Goal: Share content

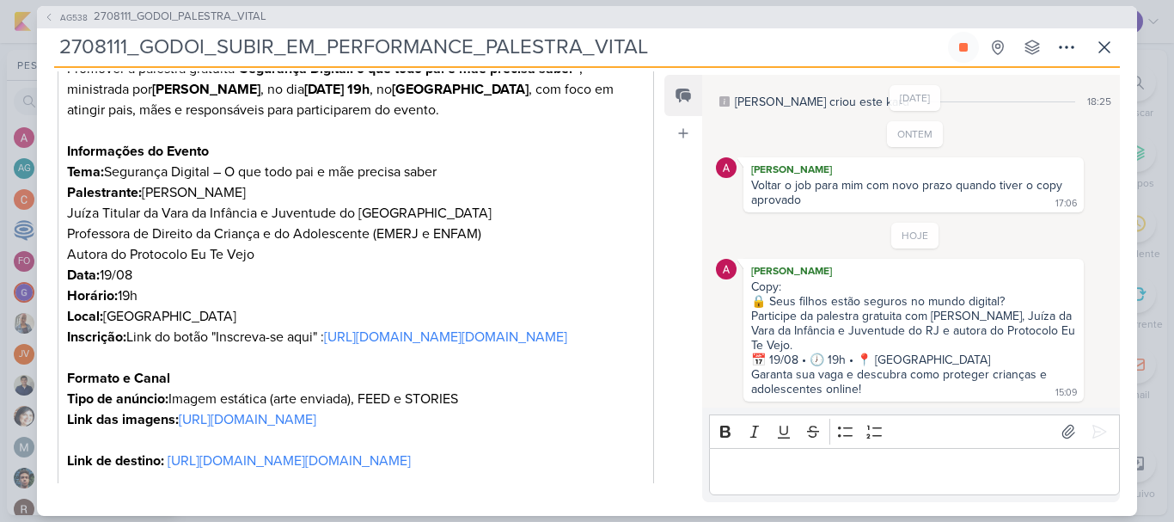
scroll to position [430, 0]
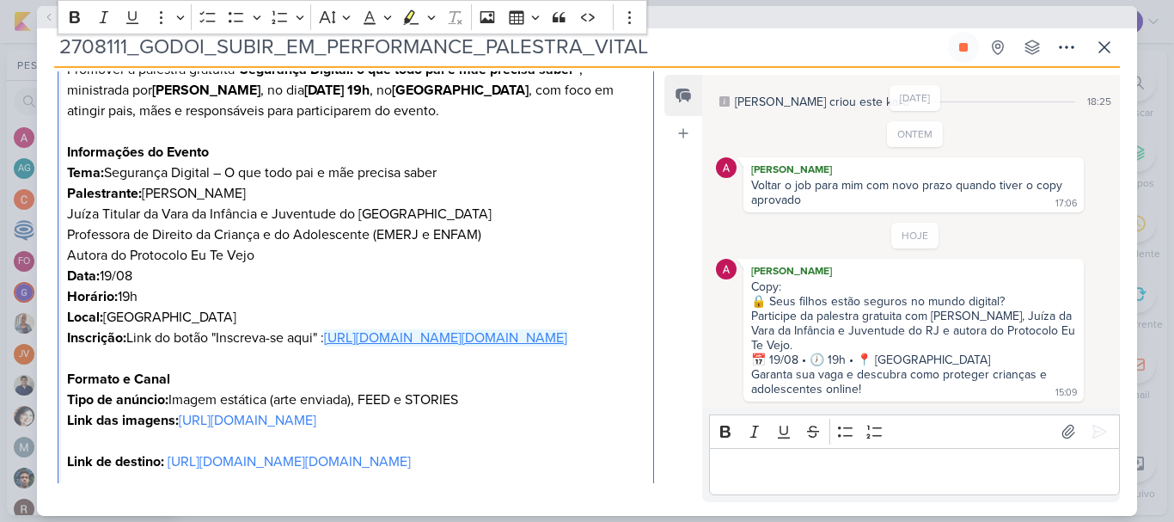
click at [324, 346] on link "[URL][DOMAIN_NAME][DOMAIN_NAME]" at bounding box center [445, 337] width 243 height 17
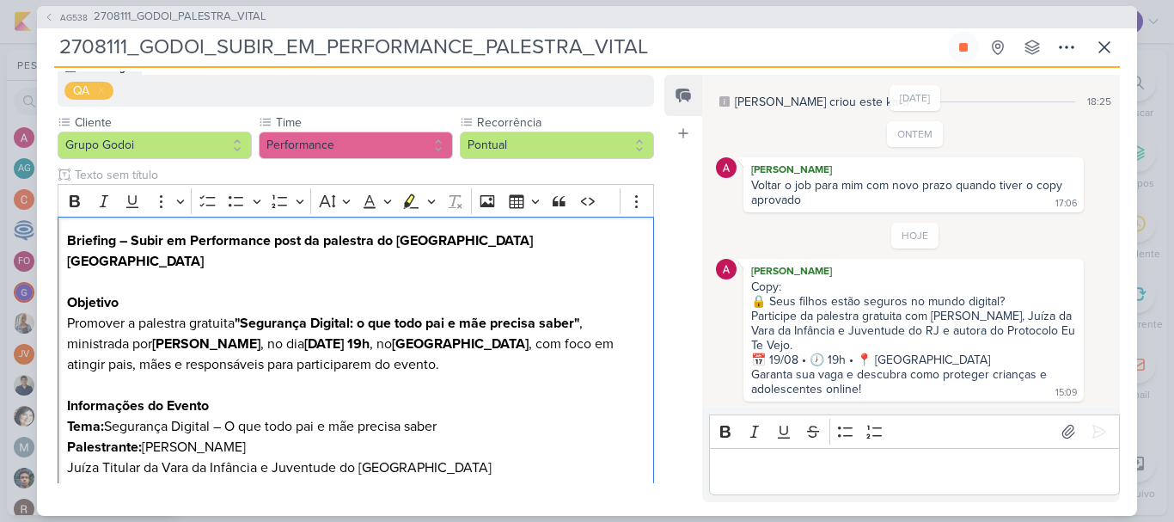
scroll to position [0, 0]
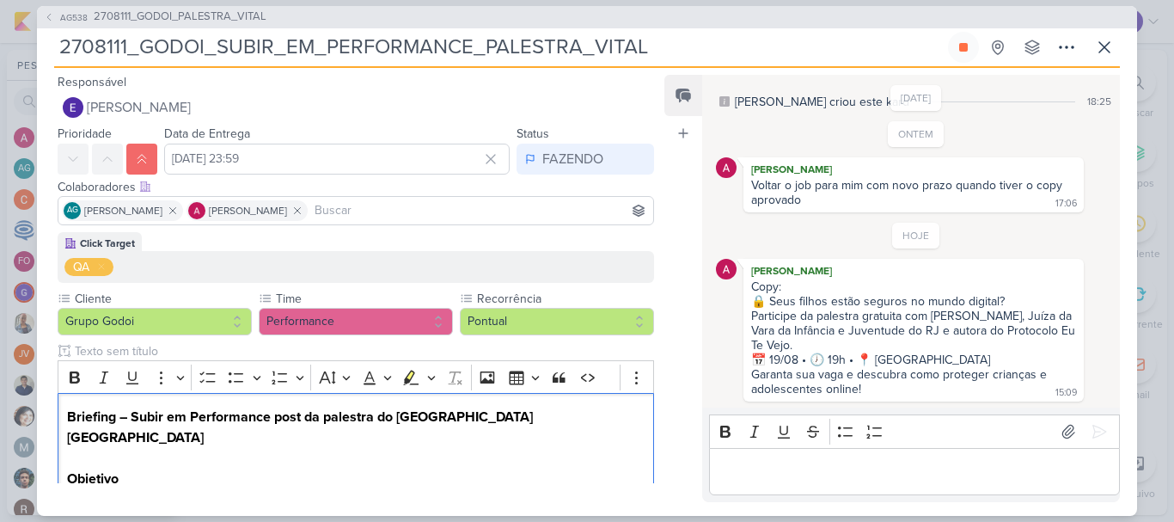
click at [430, 208] on input at bounding box center [480, 210] width 339 height 21
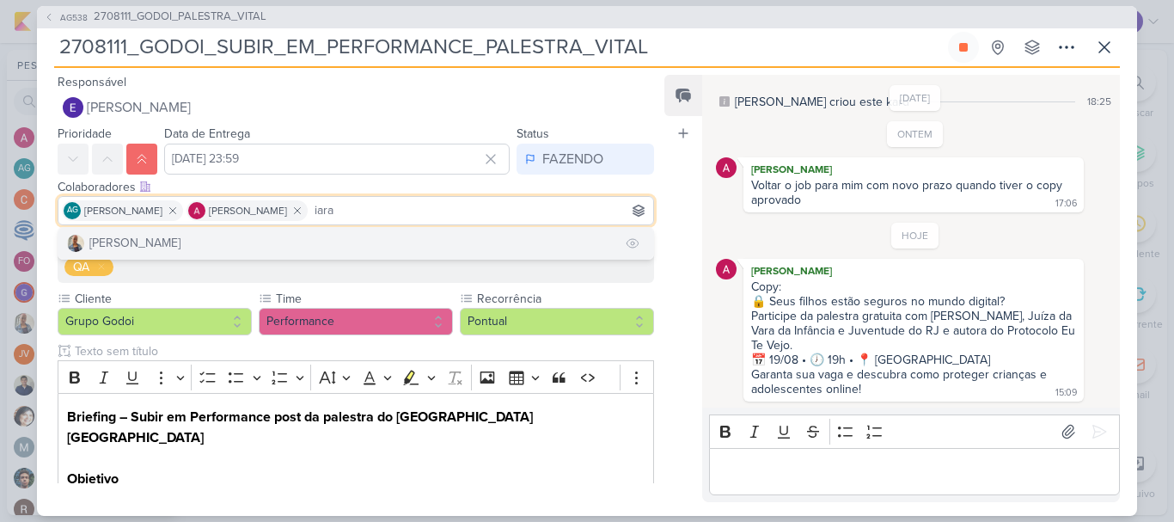
type input "iara"
click at [290, 240] on button "[PERSON_NAME]" at bounding box center [355, 243] width 595 height 31
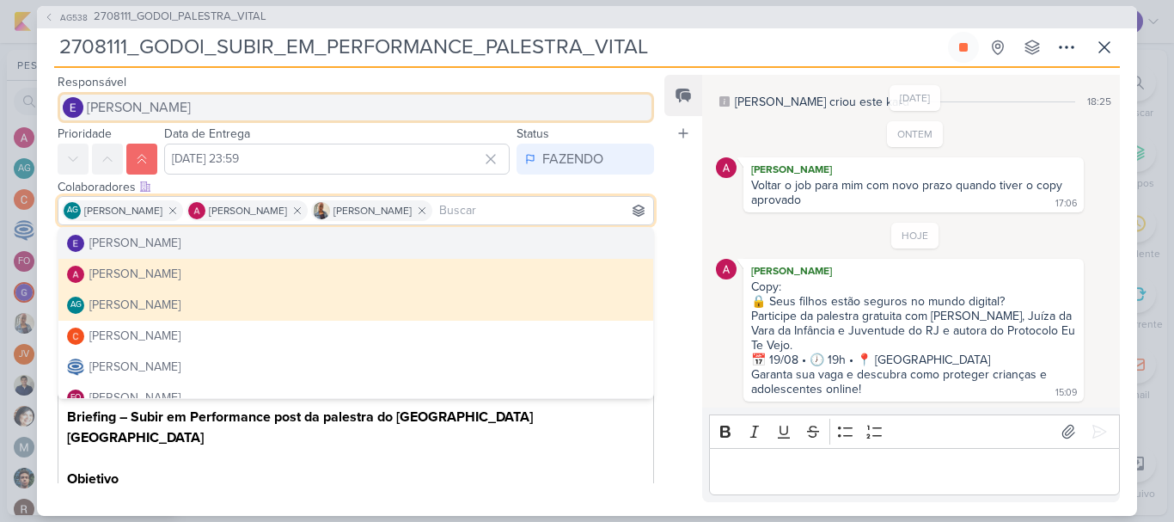
click at [623, 107] on button "[PERSON_NAME]" at bounding box center [356, 107] width 596 height 31
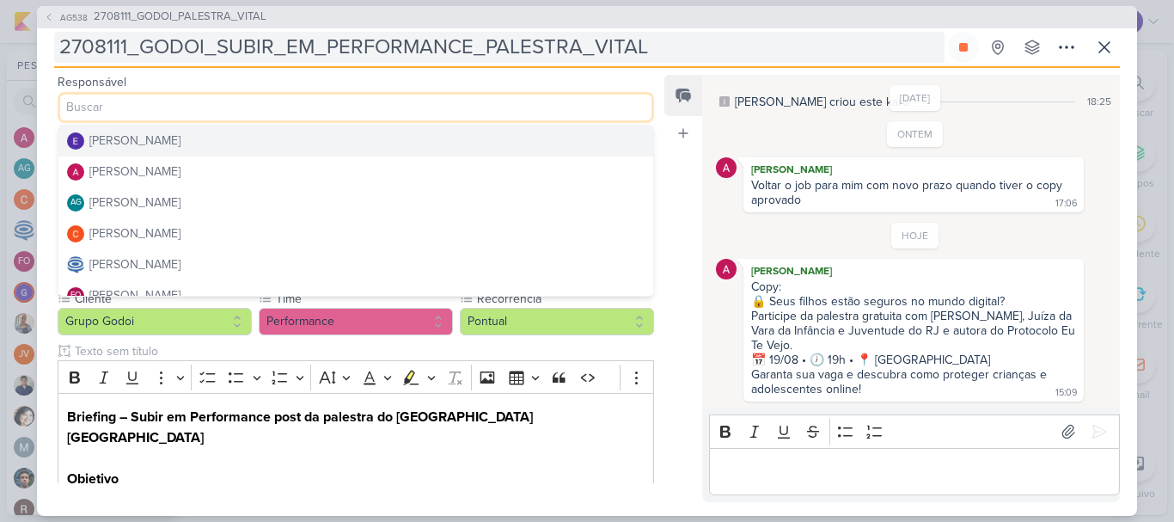
click at [772, 34] on input "2708111_GODOI_SUBIR_EM_PERFORMANCE_PALESTRA_VITAL" at bounding box center [499, 47] width 890 height 31
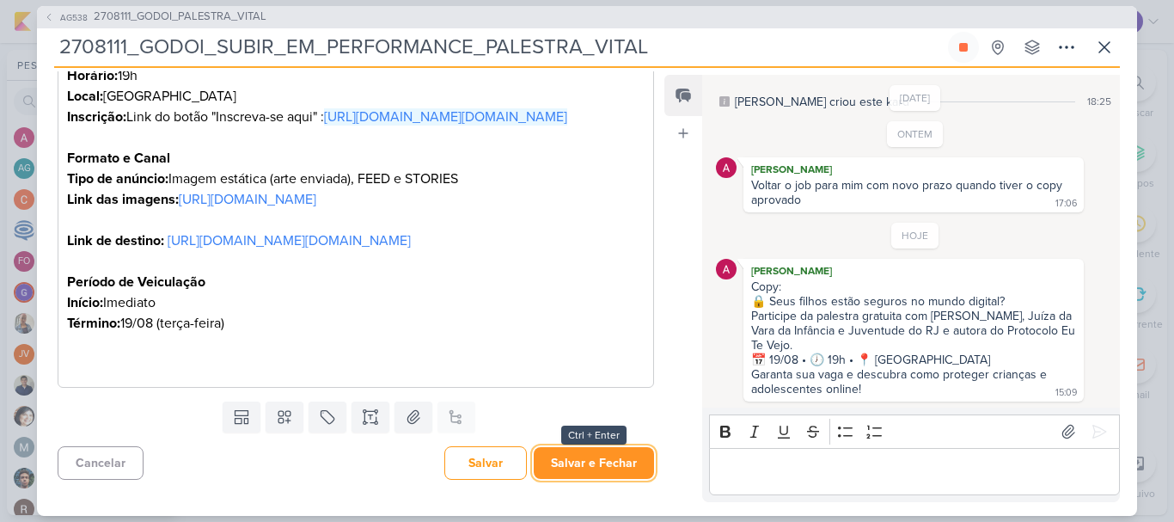
click at [614, 453] on button "Salvar e Fechar" at bounding box center [594, 463] width 120 height 32
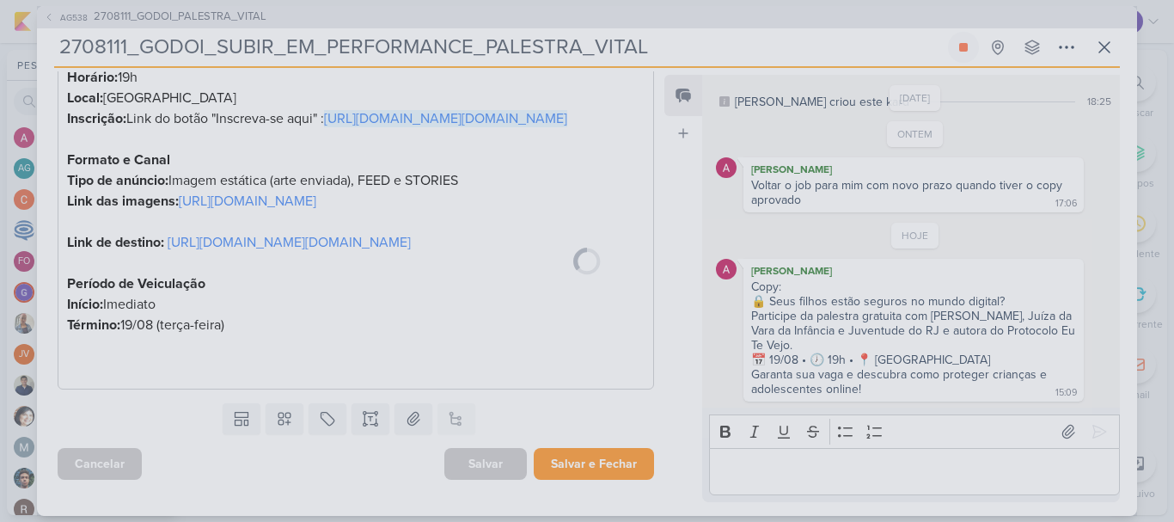
scroll to position [773, 0]
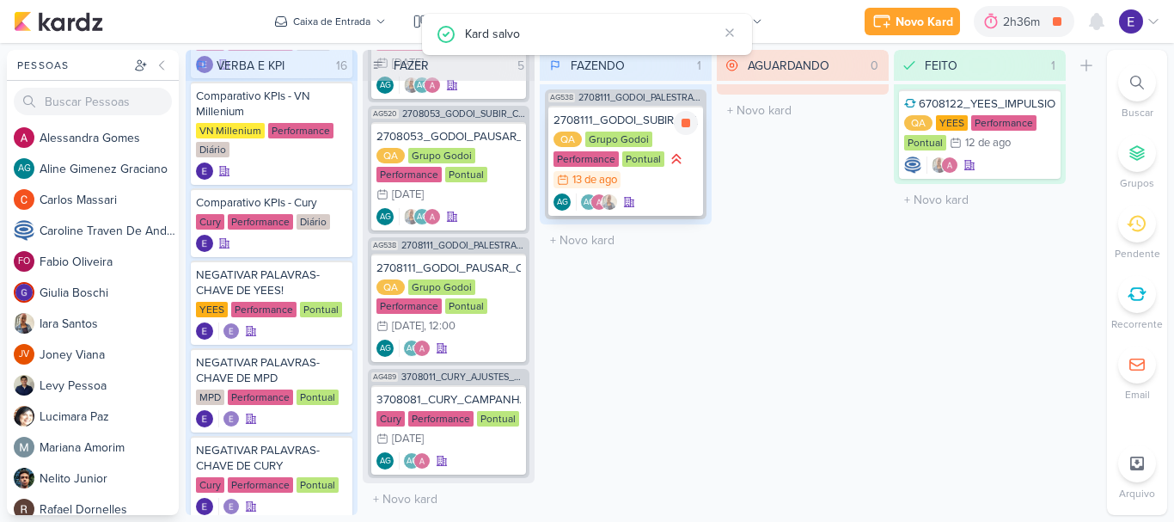
click at [668, 199] on div "AG AG" at bounding box center [626, 201] width 144 height 17
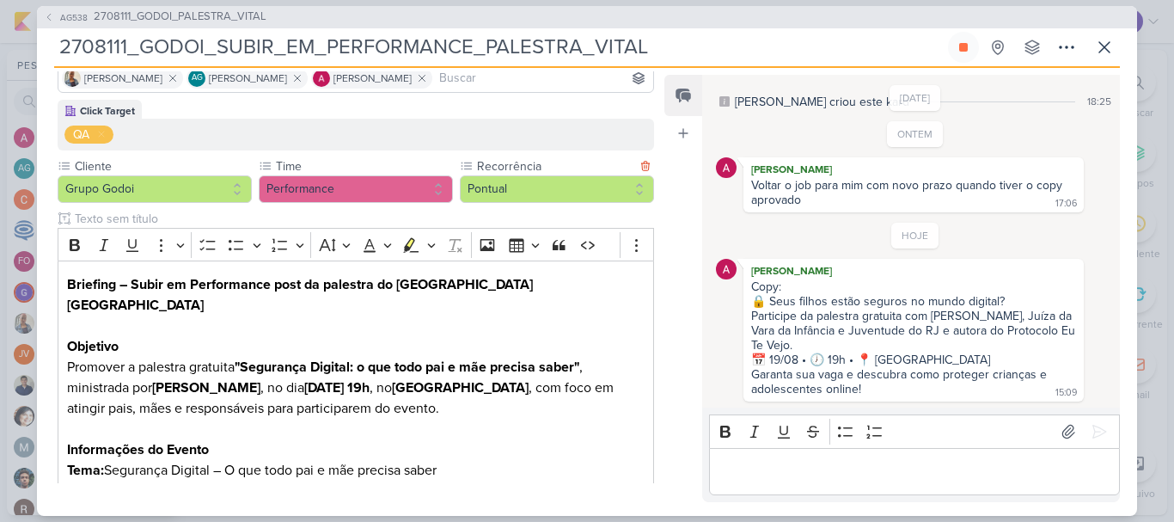
scroll to position [0, 0]
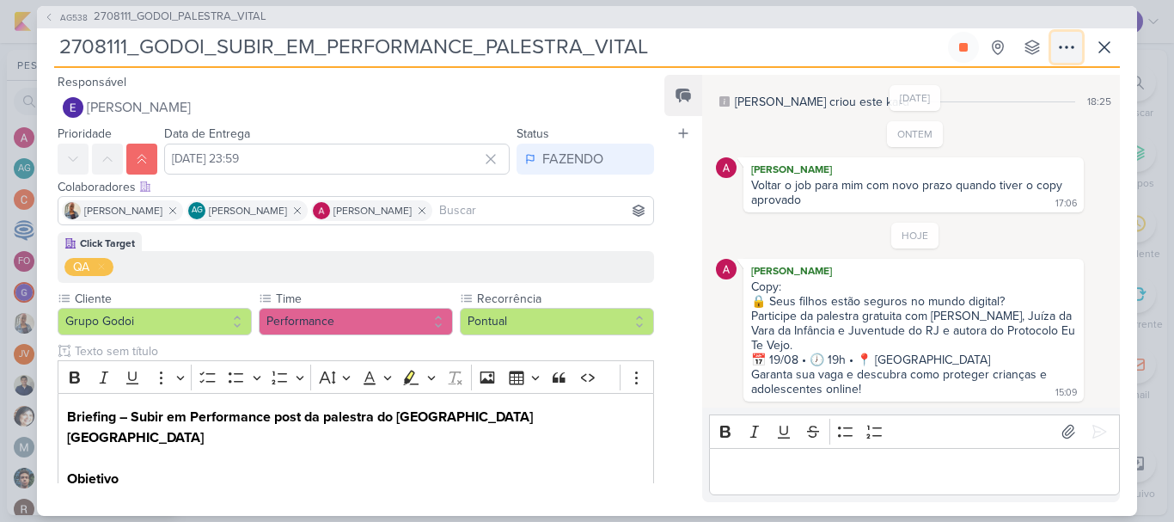
click at [1067, 40] on icon at bounding box center [1066, 47] width 21 height 21
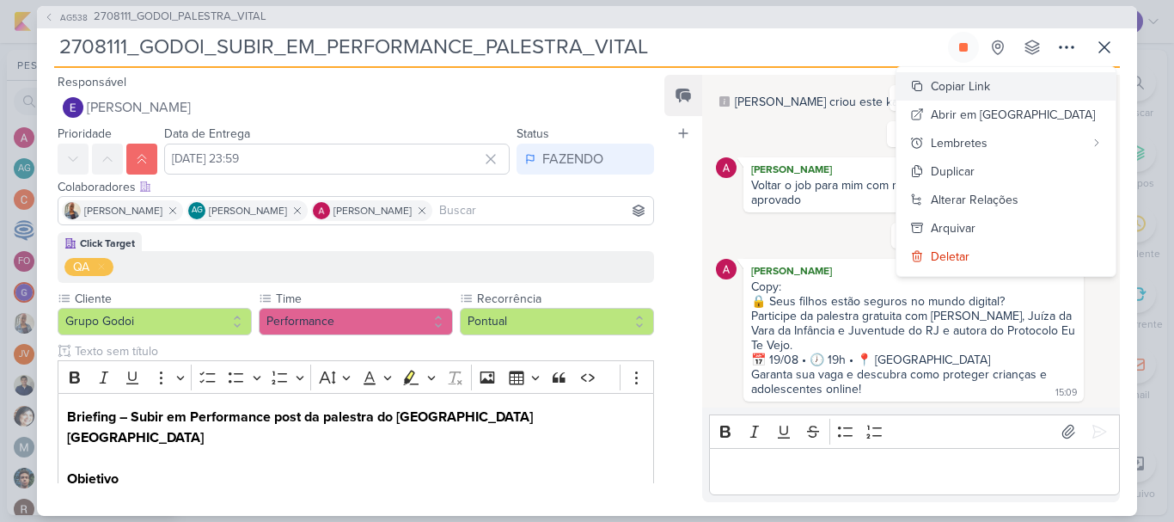
click at [990, 89] on div "Copiar Link" at bounding box center [960, 86] width 59 height 18
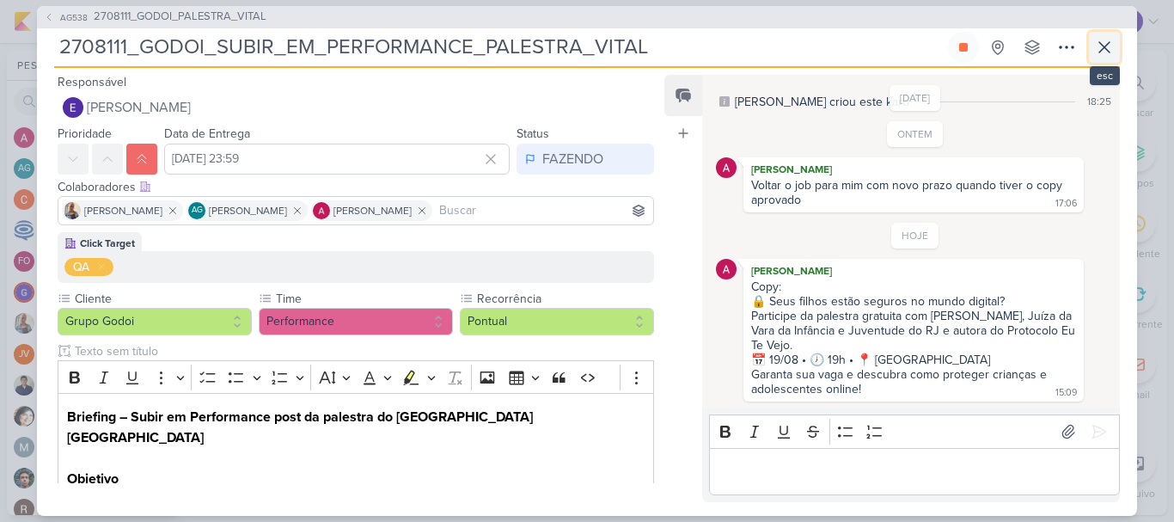
click at [1106, 42] on icon at bounding box center [1104, 47] width 21 height 21
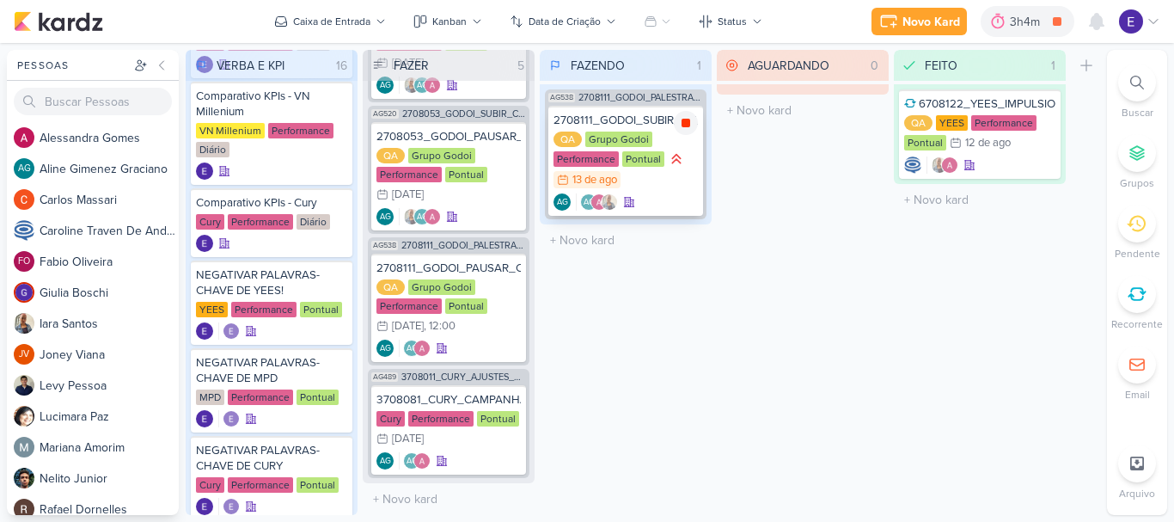
click at [677, 123] on div at bounding box center [686, 123] width 24 height 24
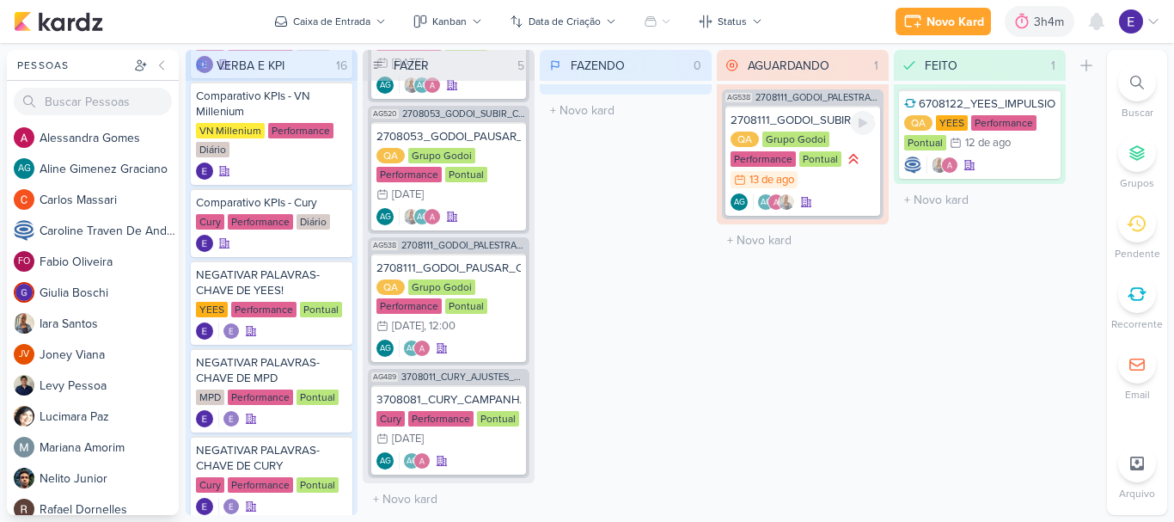
click at [810, 173] on div "QA Grupo Godoi Performance Pontual 13/8 [DATE]" at bounding box center [803, 161] width 144 height 58
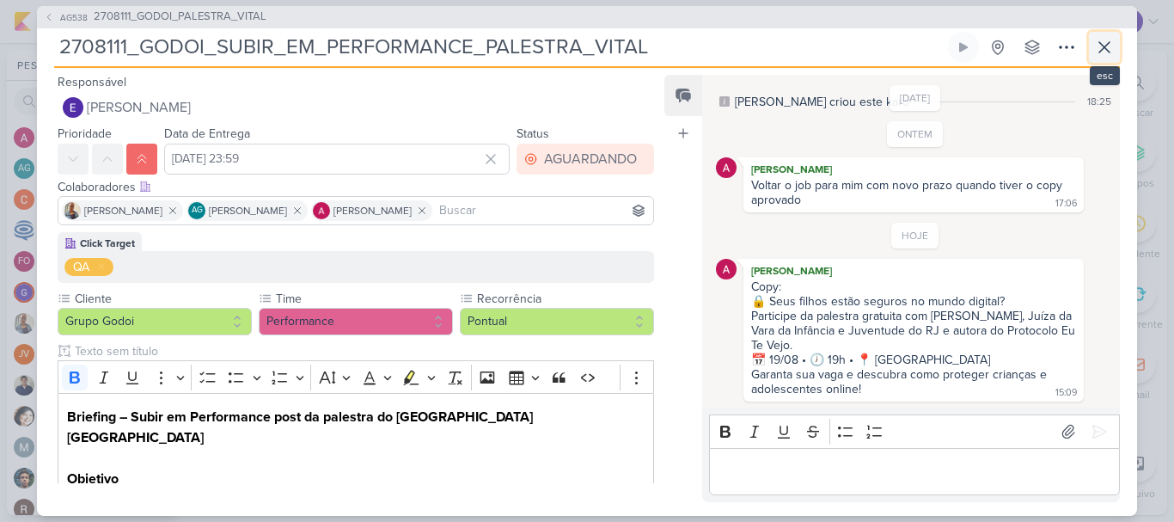
click at [1109, 40] on icon at bounding box center [1104, 47] width 21 height 21
